Goal: Transaction & Acquisition: Purchase product/service

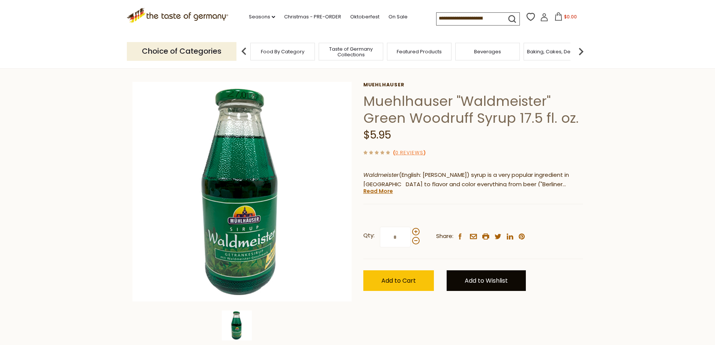
scroll to position [38, 0]
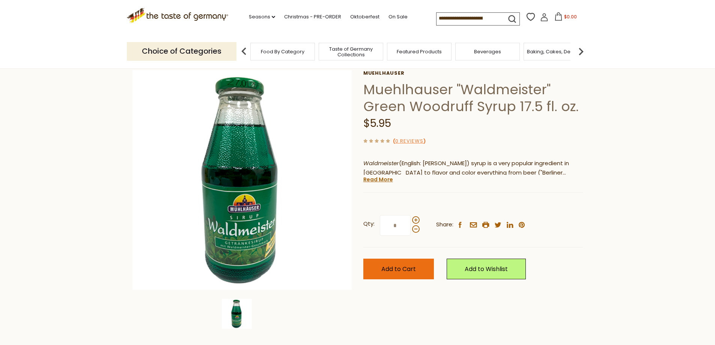
click at [419, 270] on button "Add to Cart" at bounding box center [398, 268] width 71 height 21
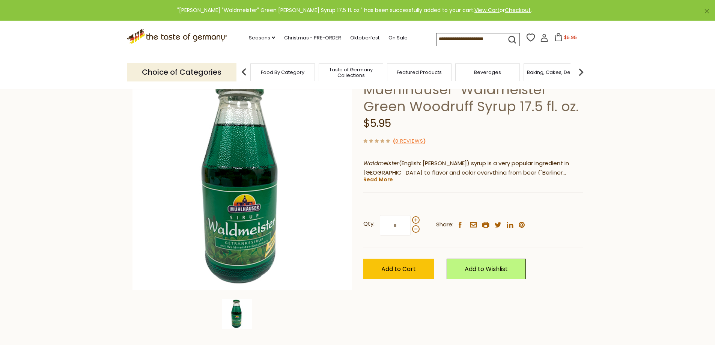
click at [451, 39] on input at bounding box center [467, 38] width 63 height 11
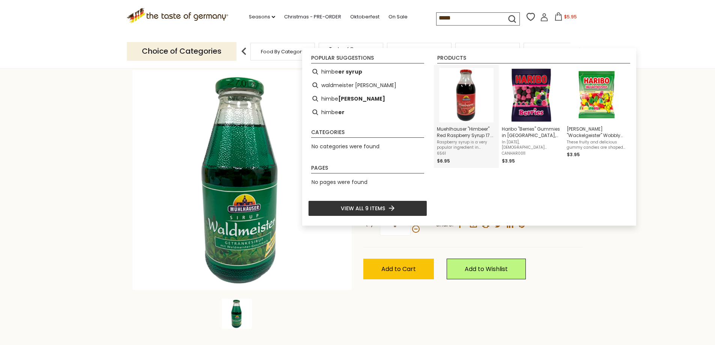
type input "*****"
click at [472, 99] on img "Instant Search Results" at bounding box center [466, 95] width 54 height 54
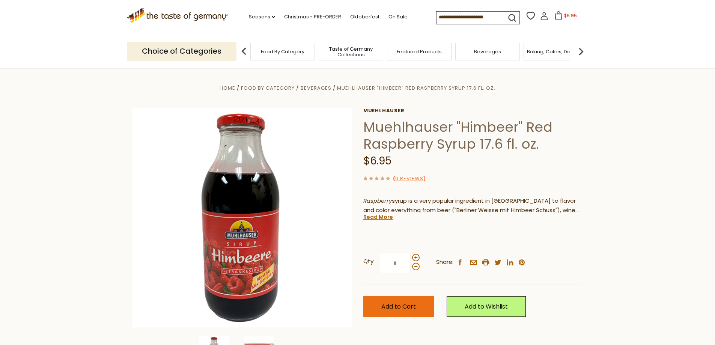
click at [415, 307] on span "Add to Cart" at bounding box center [398, 306] width 35 height 9
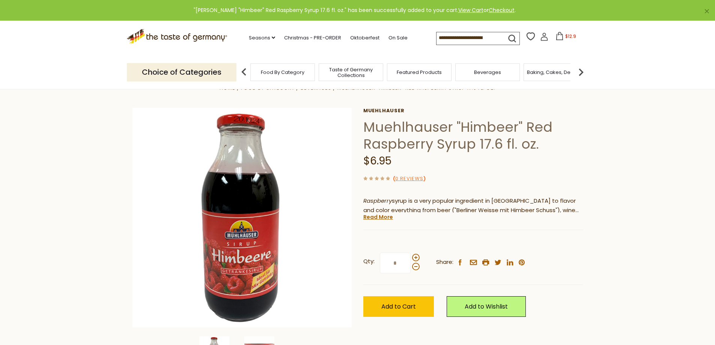
click at [565, 37] on span "$12.9" at bounding box center [570, 36] width 11 height 6
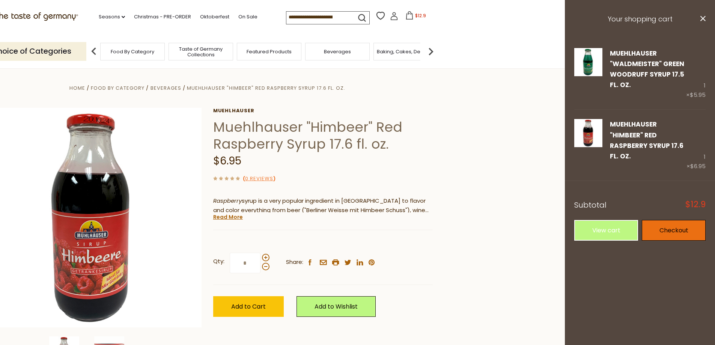
click at [659, 231] on link "Checkout" at bounding box center [674, 230] width 64 height 21
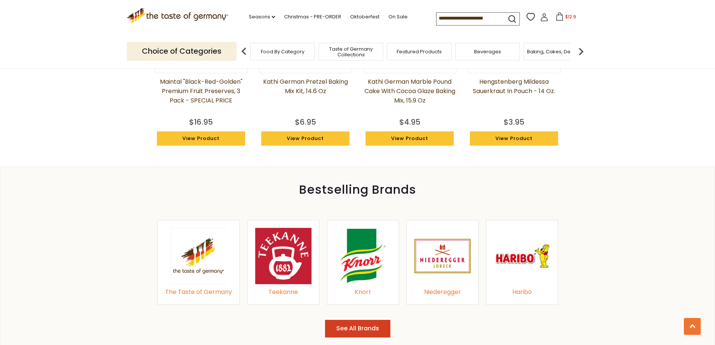
scroll to position [525, 0]
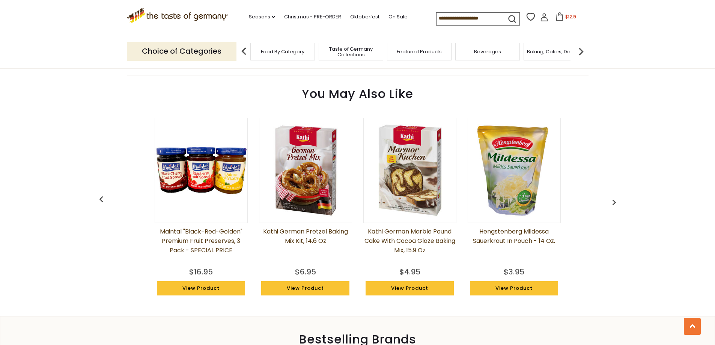
click at [310, 178] on img at bounding box center [305, 170] width 92 height 92
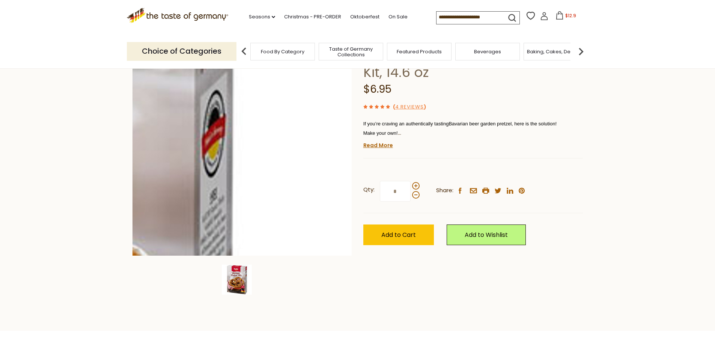
scroll to position [75, 0]
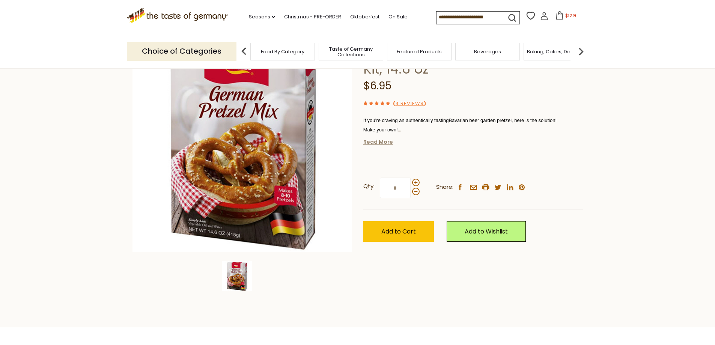
click at [382, 142] on link "Read More" at bounding box center [378, 142] width 30 height 8
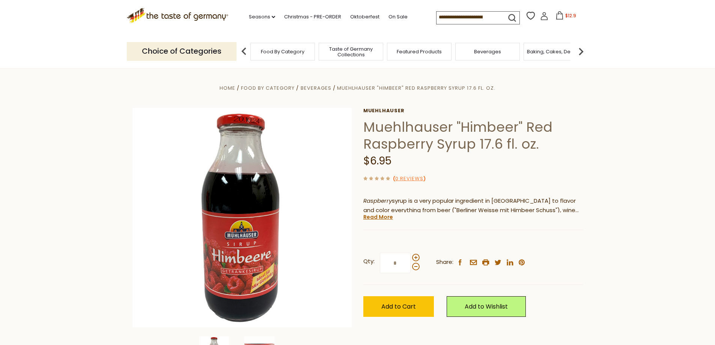
click at [566, 18] on span "$12.9" at bounding box center [570, 15] width 11 height 6
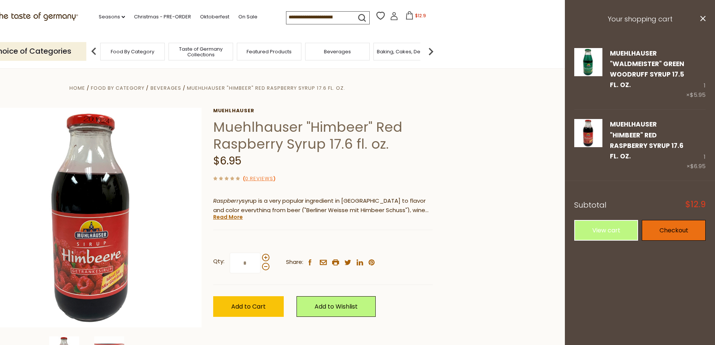
click at [677, 230] on link "Checkout" at bounding box center [674, 230] width 64 height 21
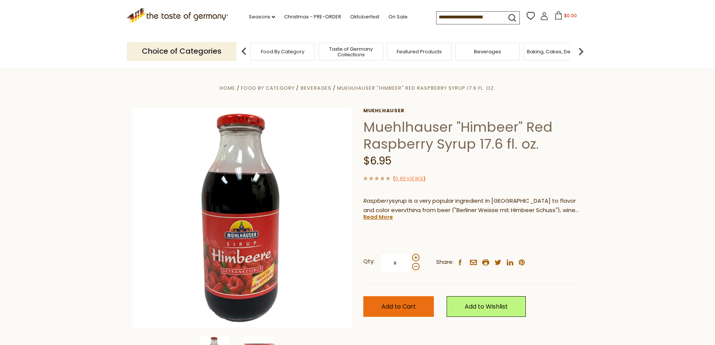
click at [406, 302] on span "Add to Cart" at bounding box center [398, 306] width 35 height 9
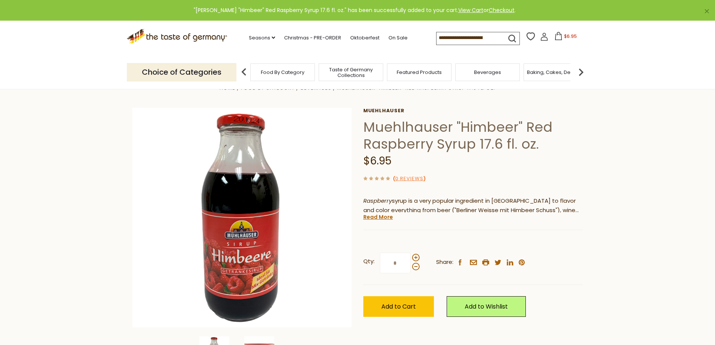
click at [470, 37] on input at bounding box center [467, 37] width 63 height 11
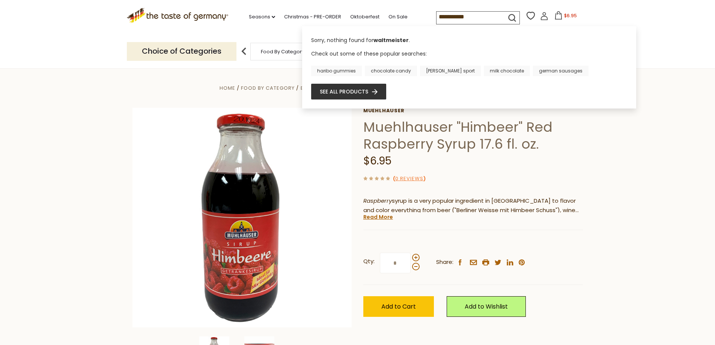
click at [443, 16] on input "**********" at bounding box center [467, 17] width 63 height 11
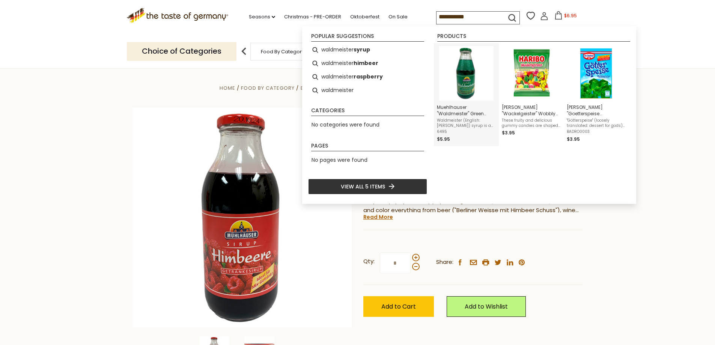
type input "**********"
click at [466, 68] on img "Instant Search Results" at bounding box center [466, 73] width 54 height 54
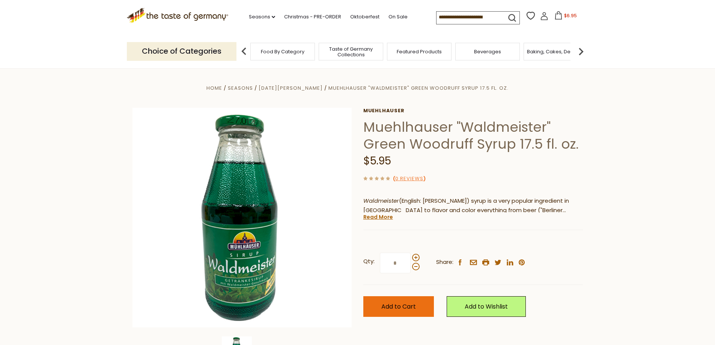
click at [399, 311] on button "Add to Cart" at bounding box center [398, 306] width 71 height 21
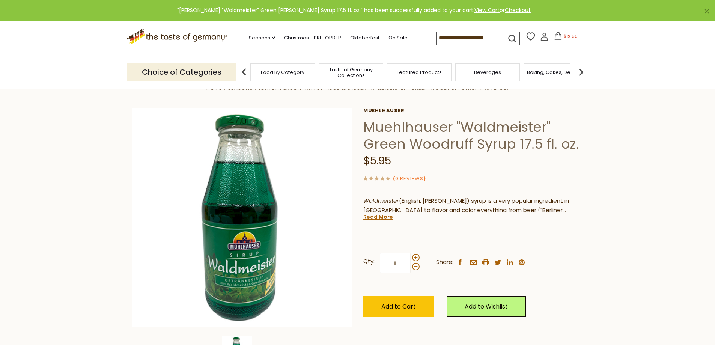
click at [555, 38] on icon at bounding box center [558, 36] width 8 height 8
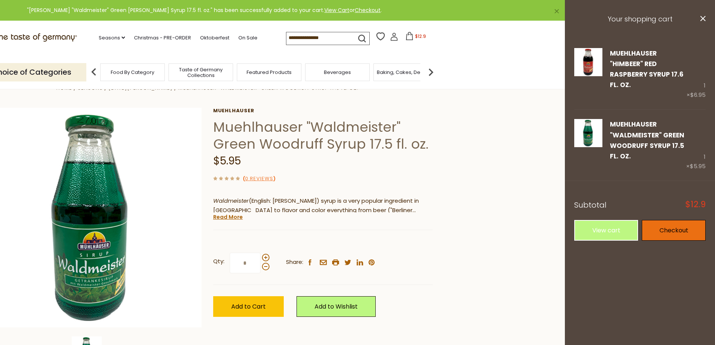
click at [668, 232] on link "Checkout" at bounding box center [674, 230] width 64 height 21
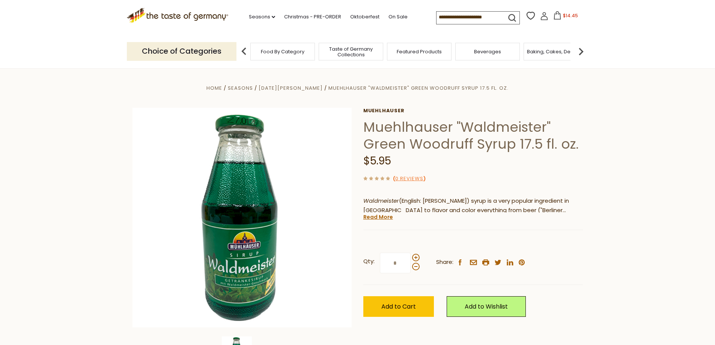
click at [563, 18] on span "$14.45" at bounding box center [570, 15] width 15 height 6
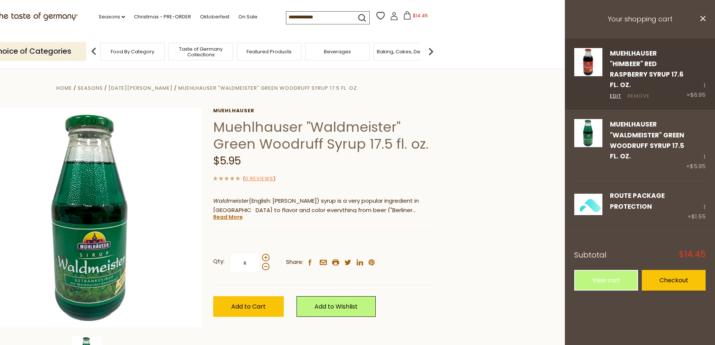
click at [636, 95] on link "Remove" at bounding box center [638, 96] width 22 height 8
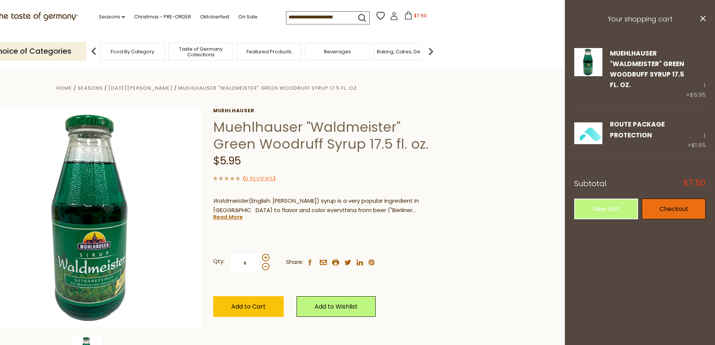
click at [671, 205] on link "Checkout" at bounding box center [674, 208] width 64 height 21
